Goal: Use online tool/utility: Utilize a website feature to perform a specific function

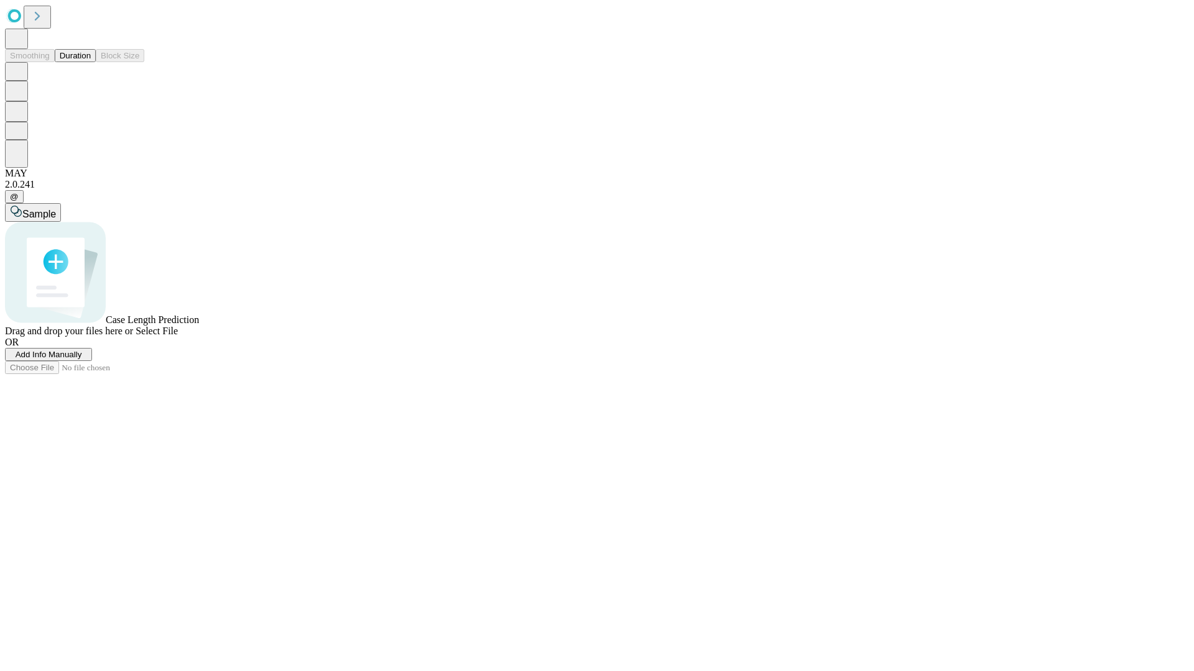
click at [91, 62] on button "Duration" at bounding box center [75, 55] width 41 height 13
click at [178, 336] on span "Select File" at bounding box center [157, 331] width 42 height 11
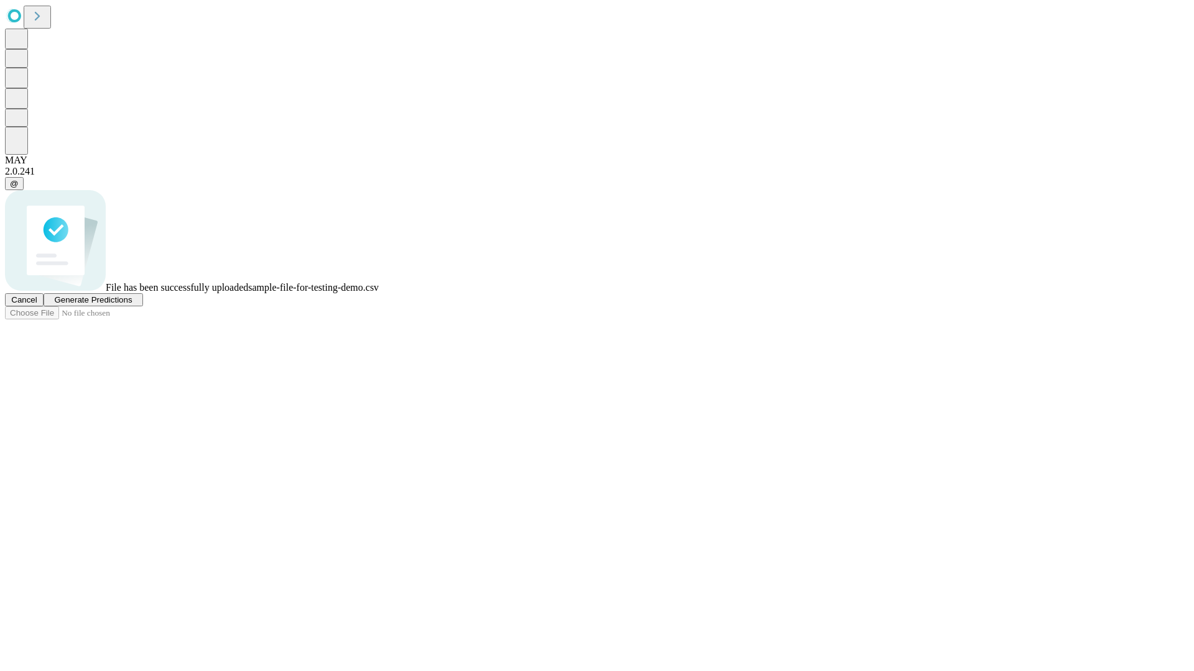
click at [132, 305] on span "Generate Predictions" at bounding box center [93, 299] width 78 height 9
